Goal: Task Accomplishment & Management: Use online tool/utility

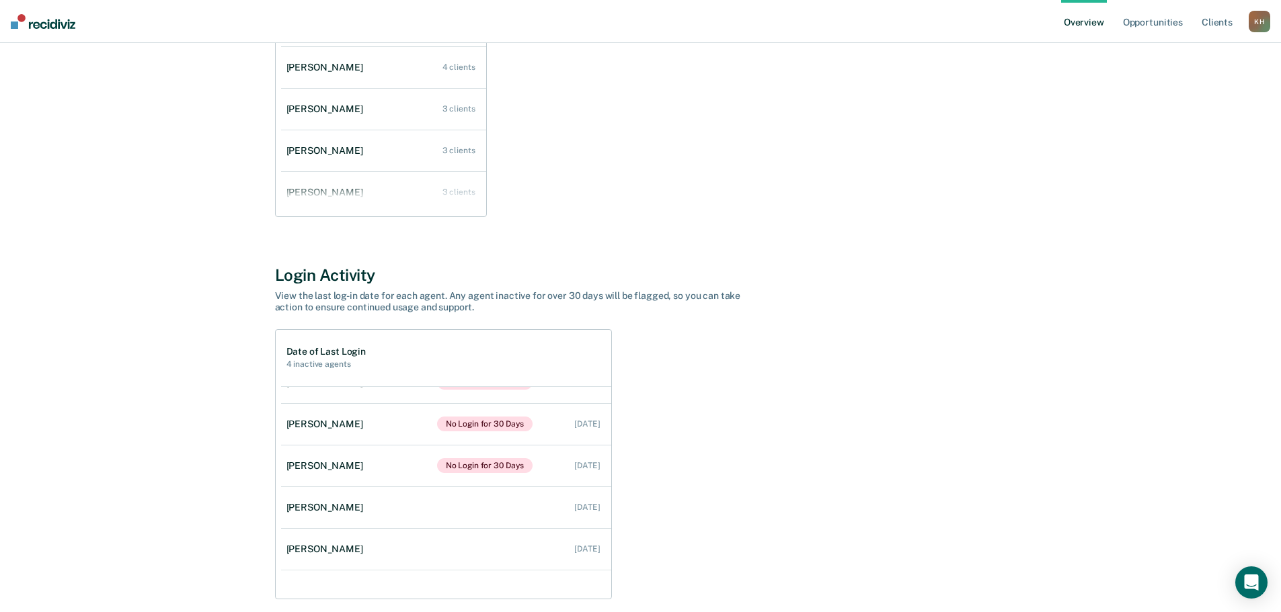
scroll to position [174, 0]
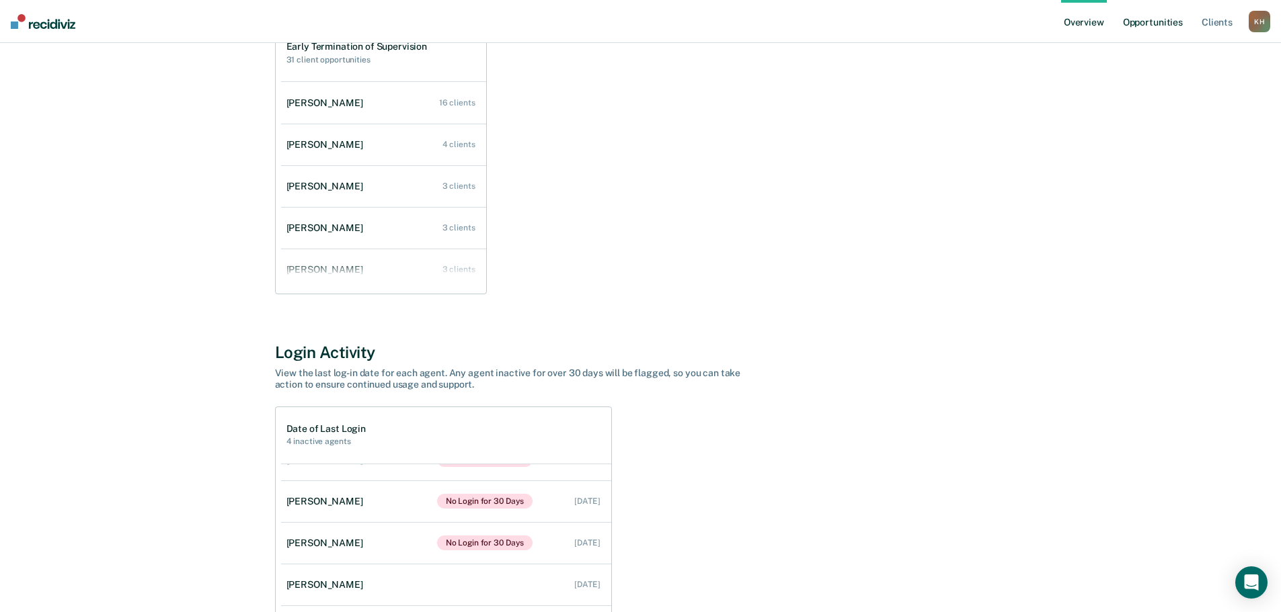
click at [1166, 28] on link "Opportunities" at bounding box center [1152, 21] width 65 height 43
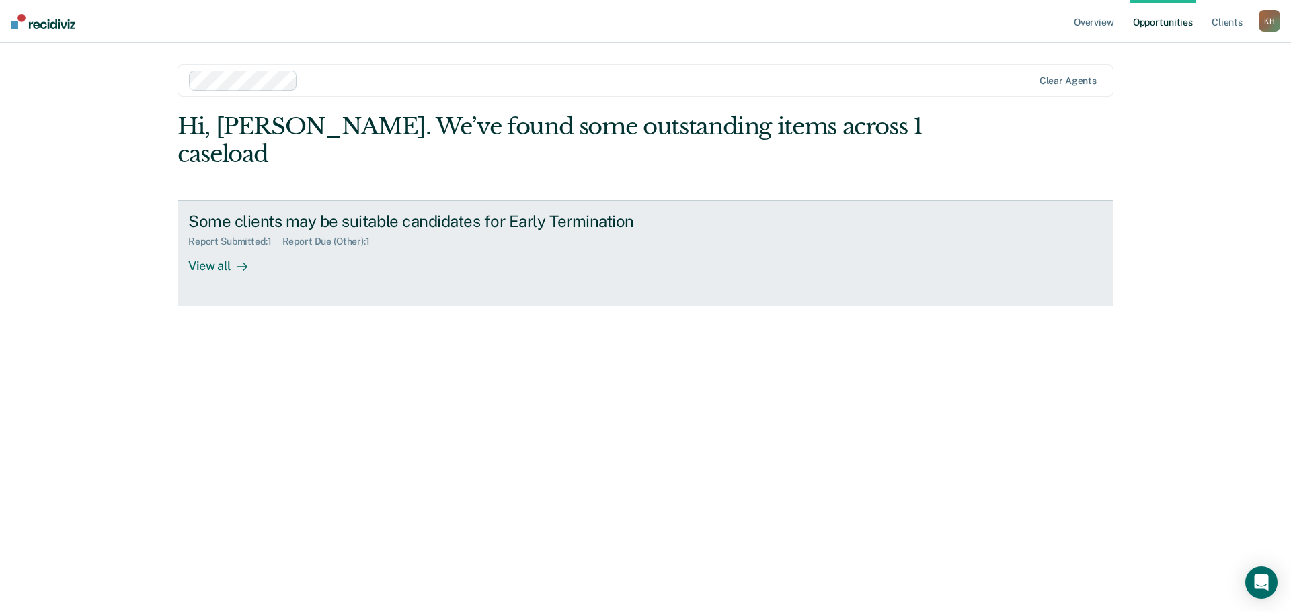
click at [208, 247] on div "View all" at bounding box center [225, 260] width 75 height 26
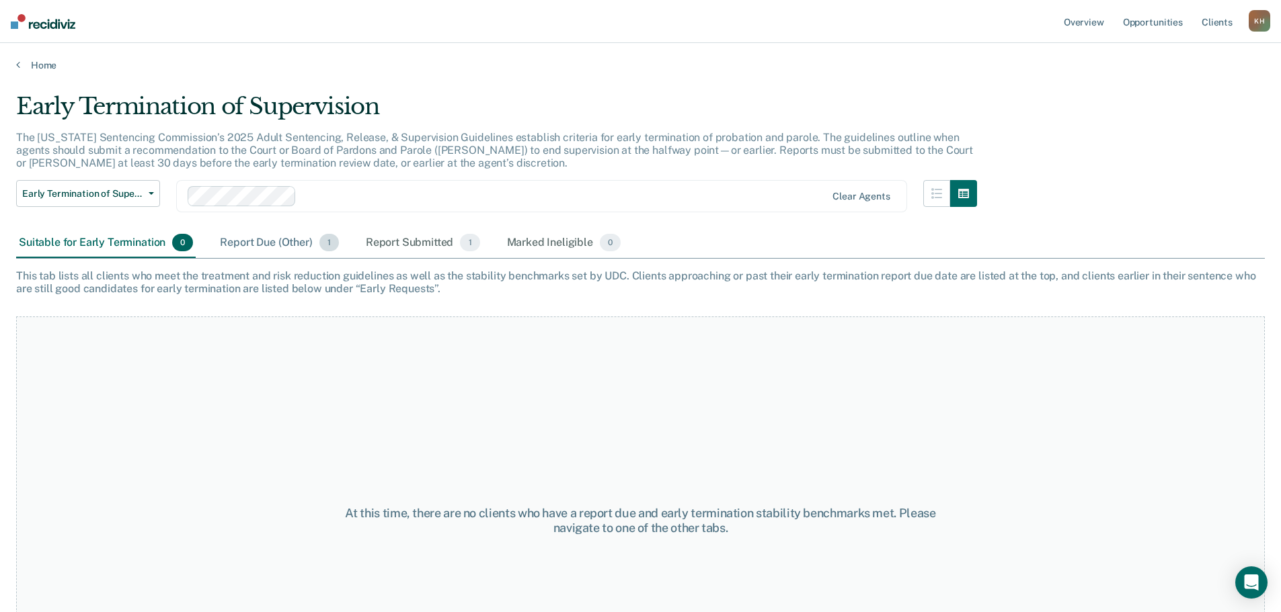
click at [280, 245] on div "Report Due (Other) 1" at bounding box center [279, 244] width 124 height 30
